Goal: Transaction & Acquisition: Purchase product/service

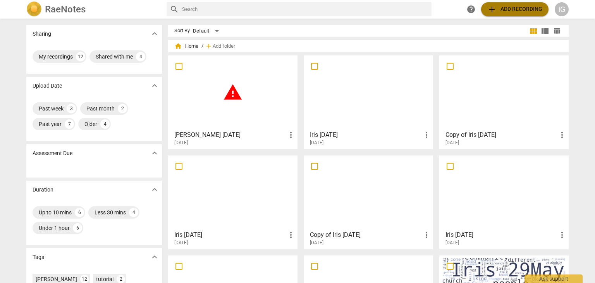
click at [508, 5] on span "add Add recording" at bounding box center [514, 9] width 55 height 9
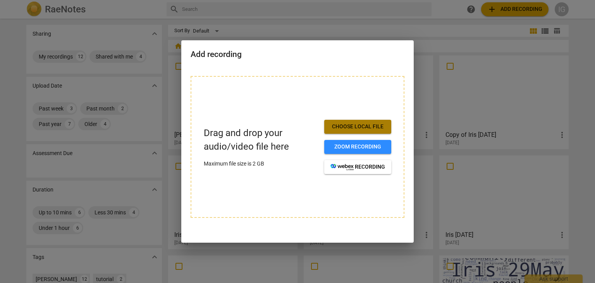
click at [351, 125] on span "Choose local file" at bounding box center [357, 127] width 55 height 8
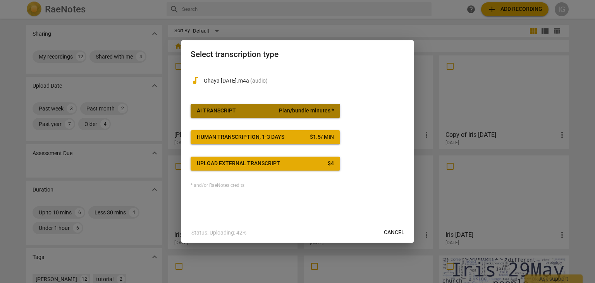
click at [305, 107] on span "Plan/bundle minutes *" at bounding box center [306, 111] width 55 height 8
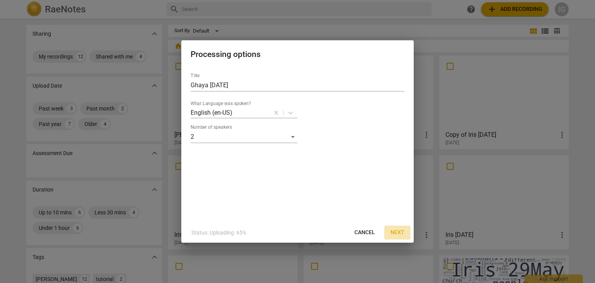
click at [396, 228] on span "Next" at bounding box center [397, 232] width 14 height 8
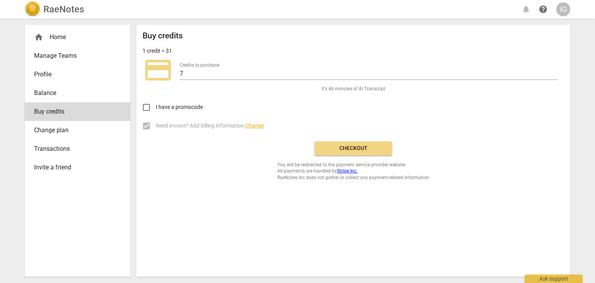
click at [347, 149] on span "Checkout" at bounding box center [353, 148] width 65 height 8
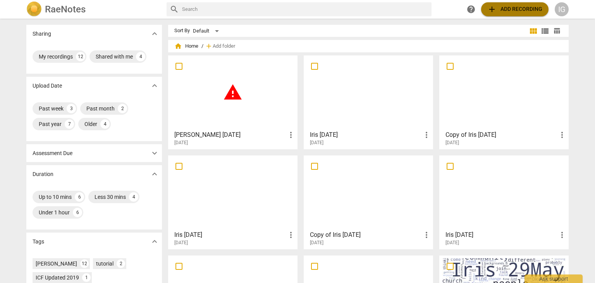
click at [511, 11] on span "add Add recording" at bounding box center [514, 9] width 55 height 9
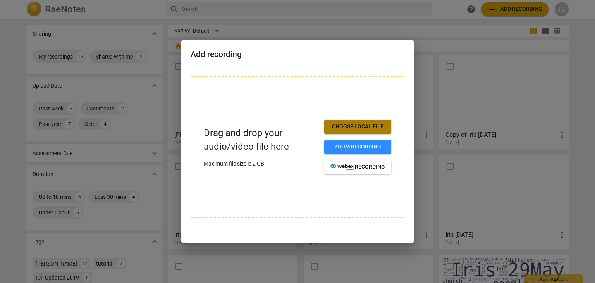
click at [360, 126] on span "Choose local file" at bounding box center [357, 127] width 55 height 8
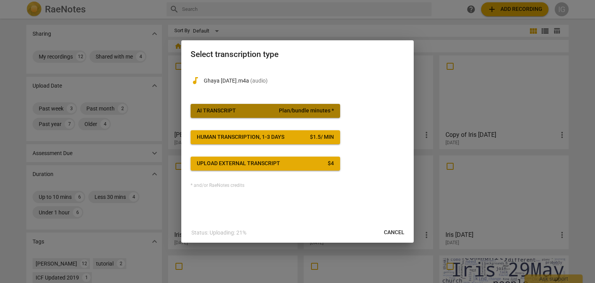
click at [305, 108] on span "Plan/bundle minutes *" at bounding box center [306, 111] width 55 height 8
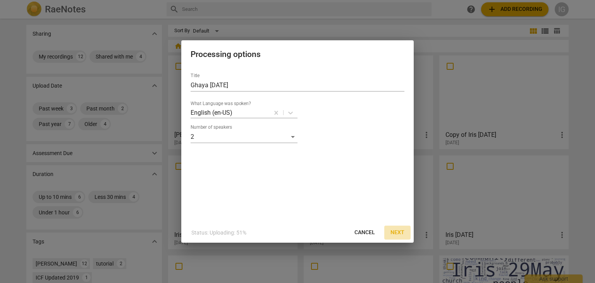
click at [396, 230] on span "Next" at bounding box center [397, 232] width 14 height 8
